Goal: Task Accomplishment & Management: Manage account settings

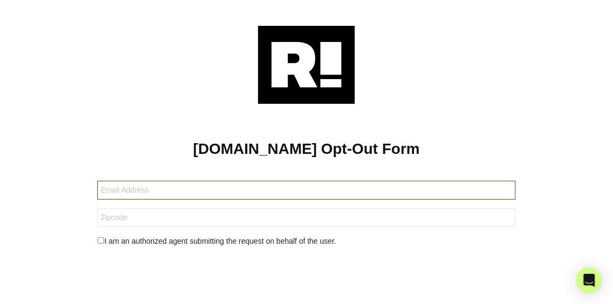
click at [114, 188] on input "text" at bounding box center [306, 190] width 419 height 19
type input "[EMAIL_ADDRESS][DOMAIN_NAME]"
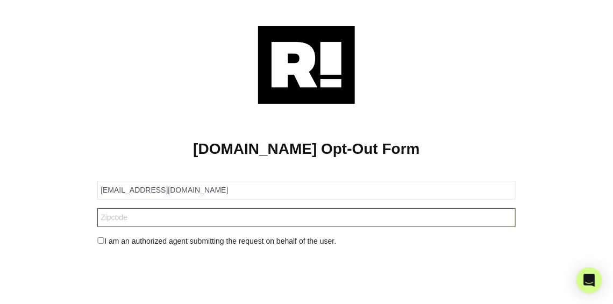
click at [111, 216] on input "text" at bounding box center [306, 217] width 419 height 19
type input "44305"
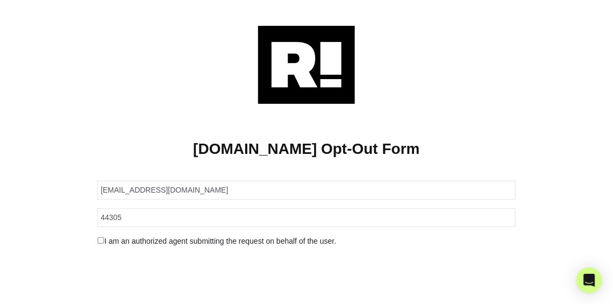
scroll to position [63, 0]
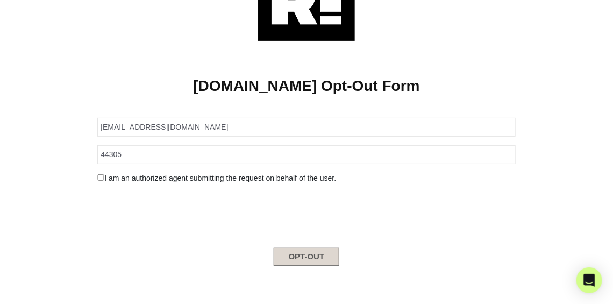
click at [320, 254] on button "OPT-OUT" at bounding box center [307, 256] width 66 height 18
